Goal: Check status: Check status

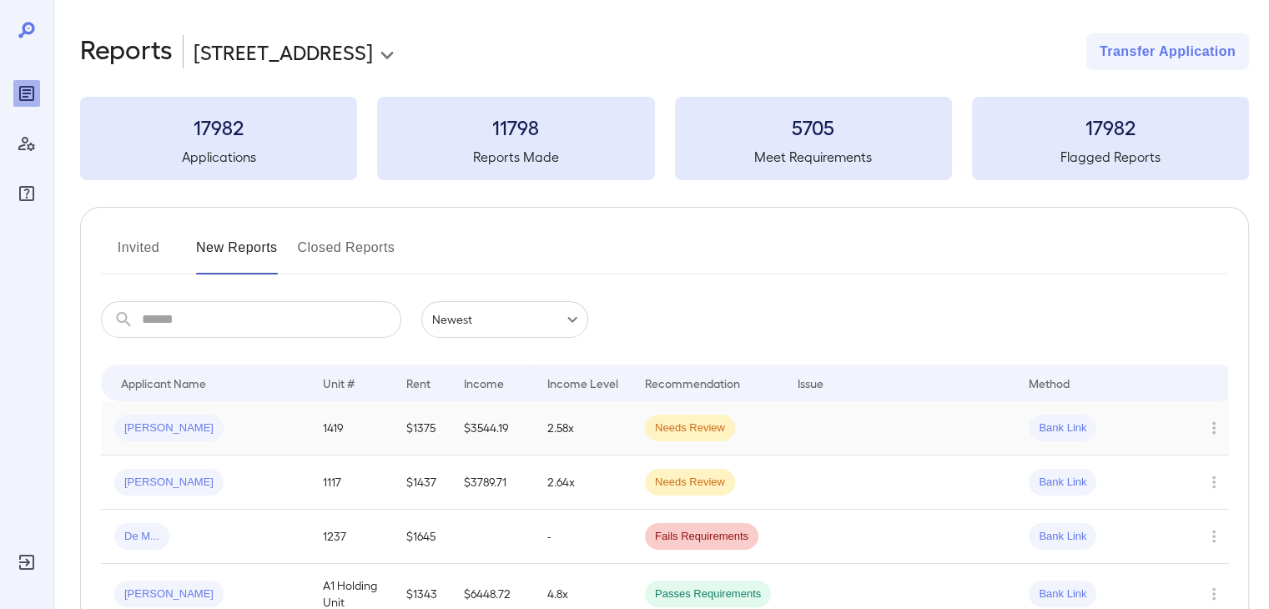
click at [272, 434] on div "[PERSON_NAME]" at bounding box center [205, 428] width 182 height 27
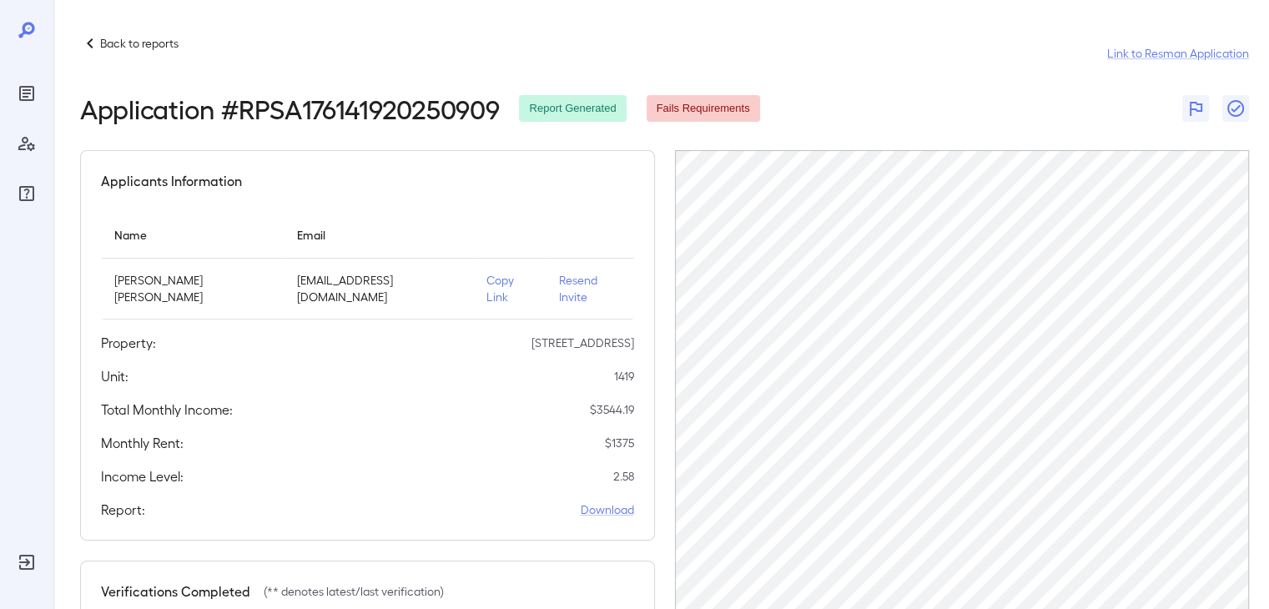
click at [486, 281] on p "Copy Link" at bounding box center [509, 288] width 46 height 33
click at [14, 81] on div "Reports" at bounding box center [26, 93] width 27 height 27
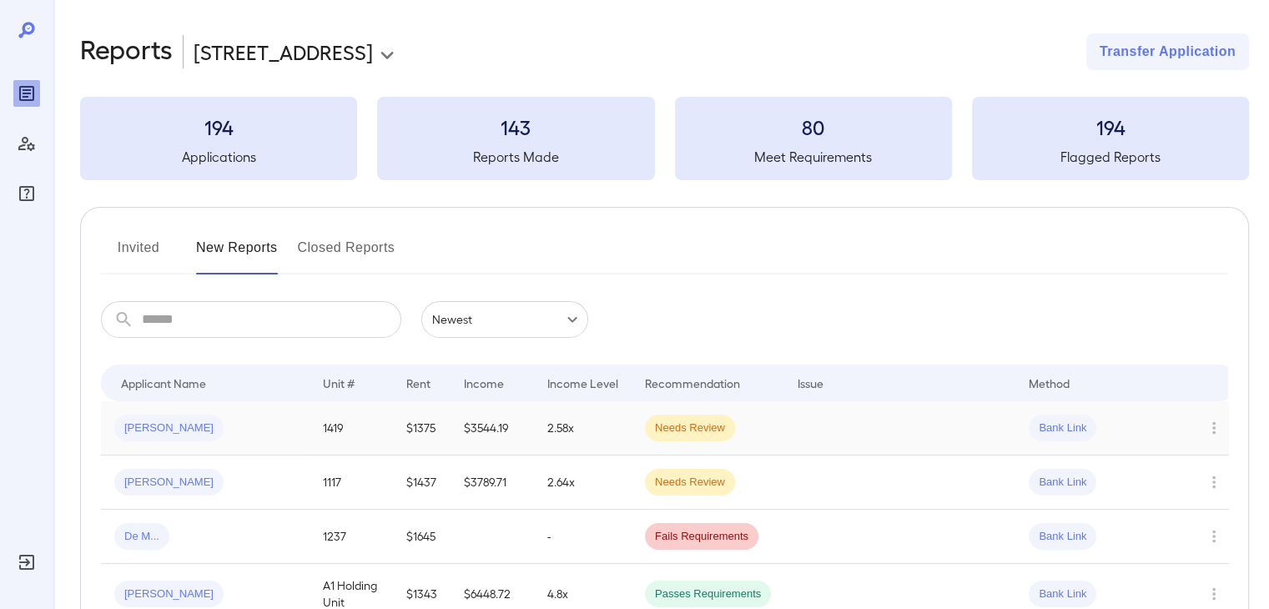
scroll to position [127, 0]
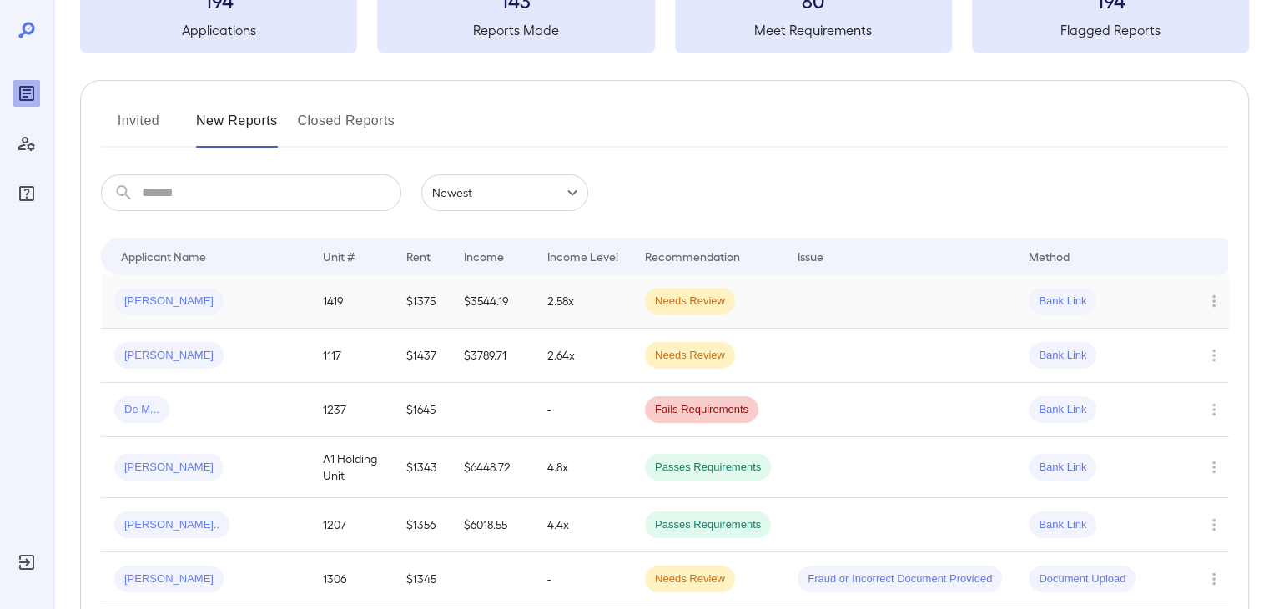
click at [249, 301] on div "Ashley L..." at bounding box center [205, 301] width 182 height 27
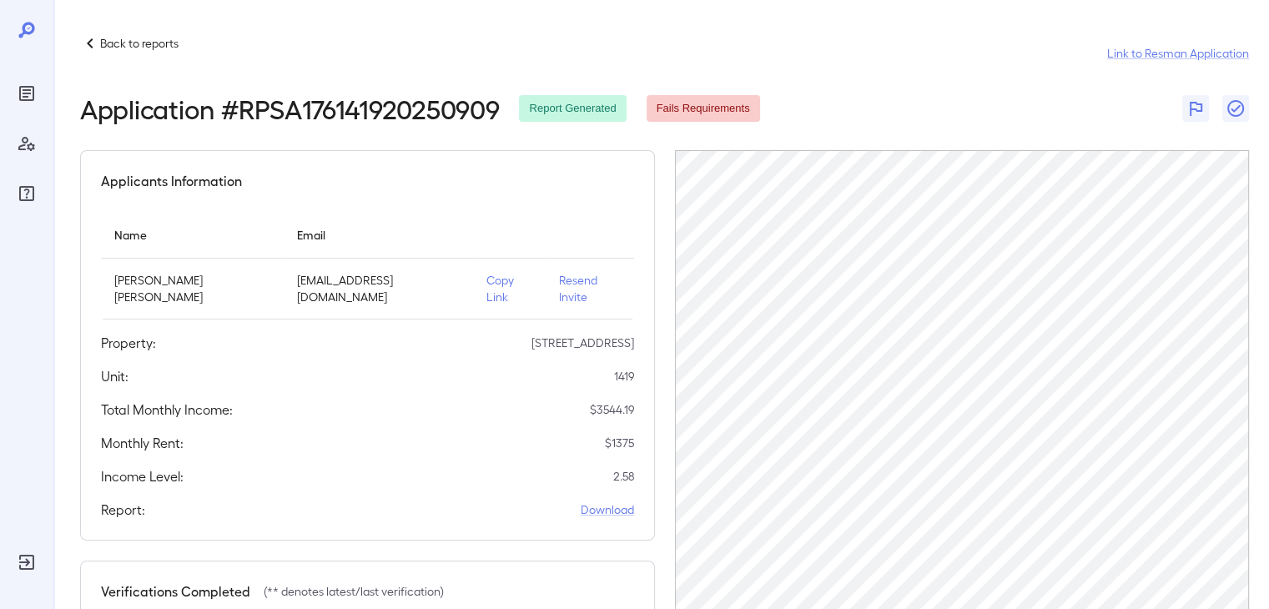
click at [23, 85] on icon "Reports" at bounding box center [27, 93] width 20 height 20
